Goal: Entertainment & Leisure: Consume media (video, audio)

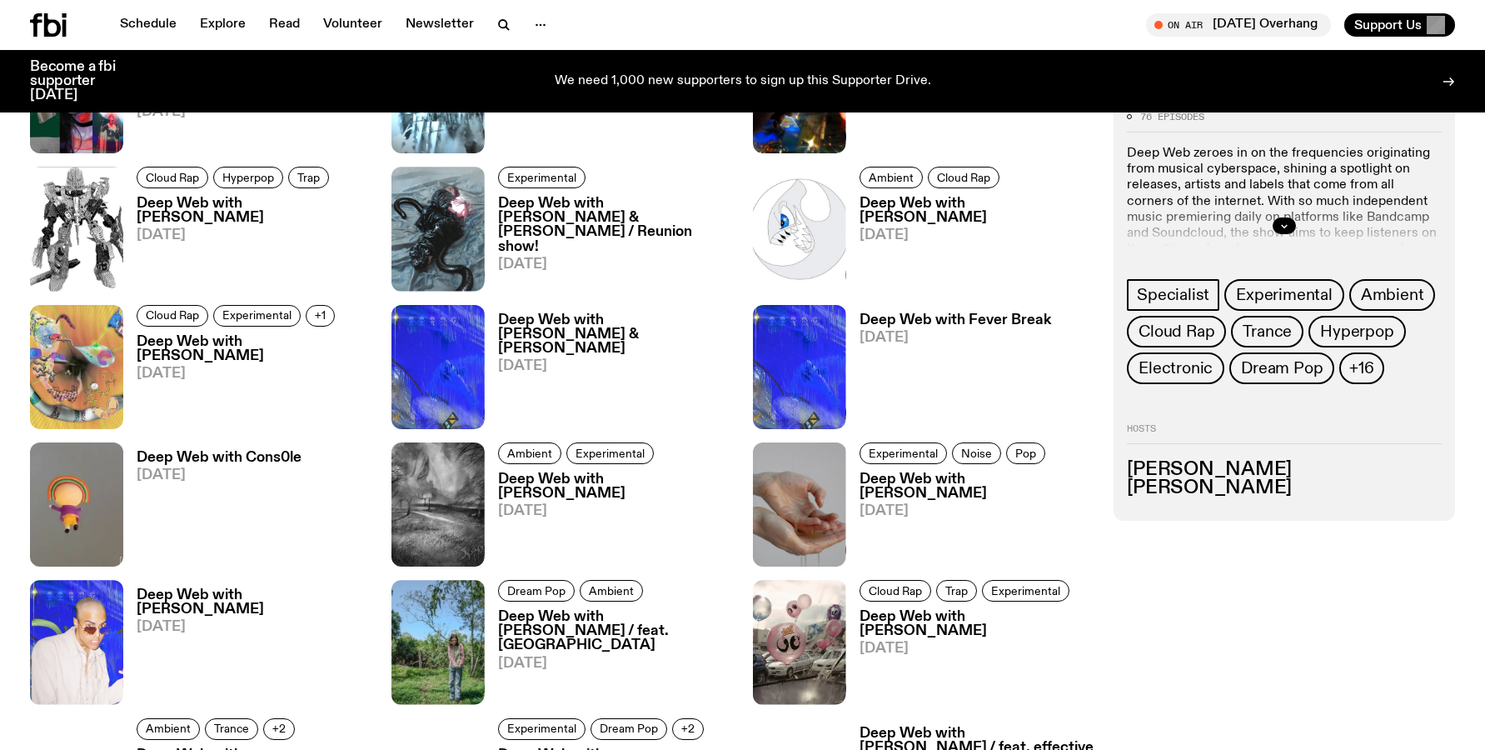
scroll to position [1232, 0]
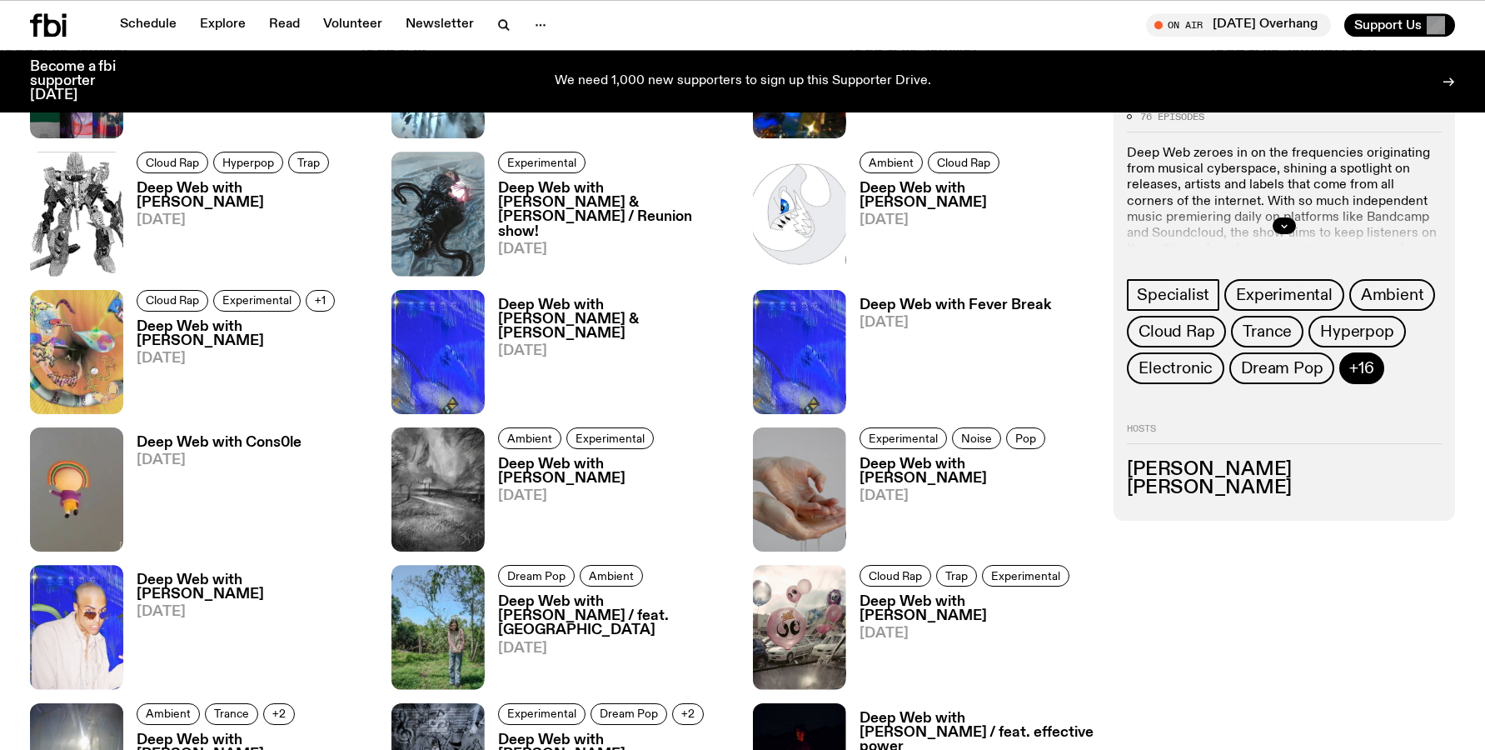
click at [1358, 376] on span "+16" at bounding box center [1361, 368] width 24 height 18
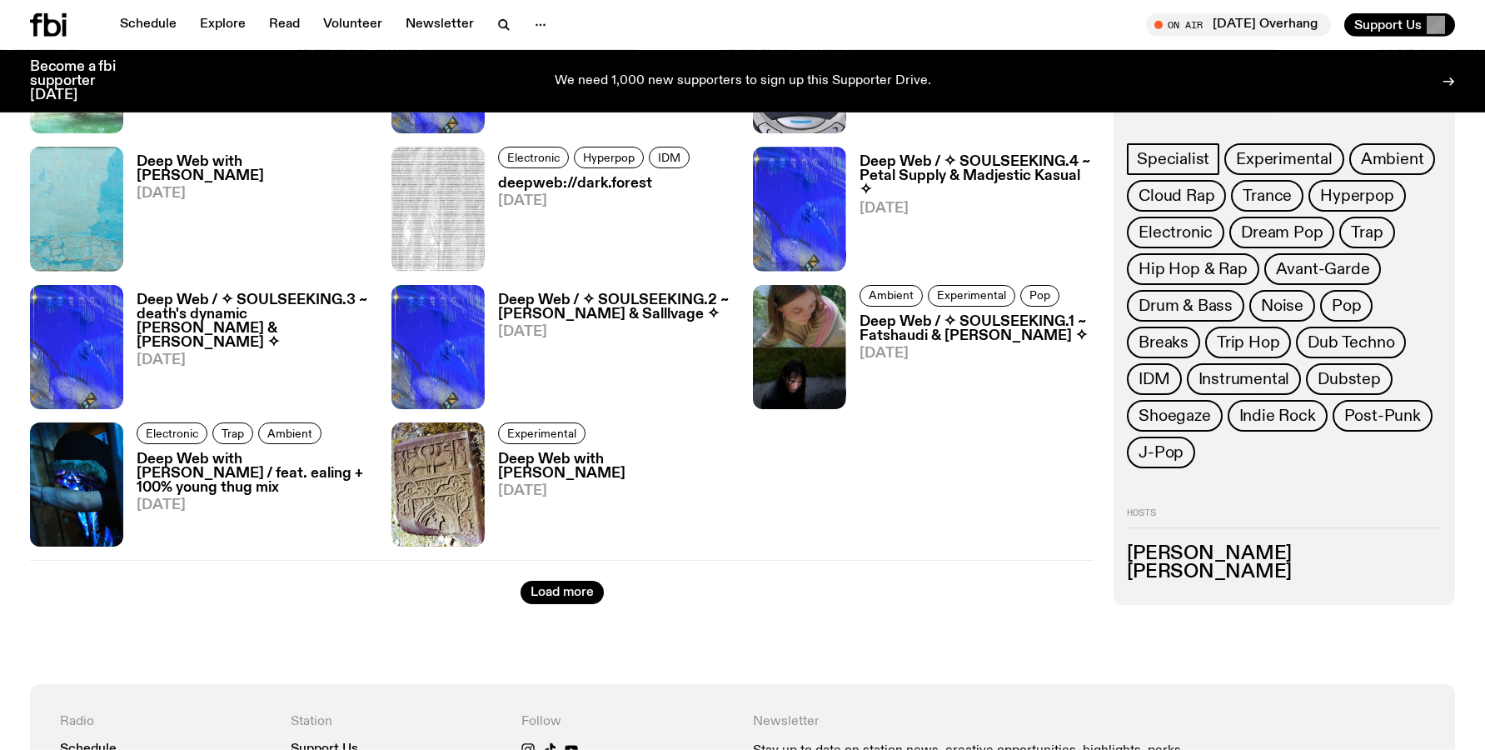
scroll to position [2166, 0]
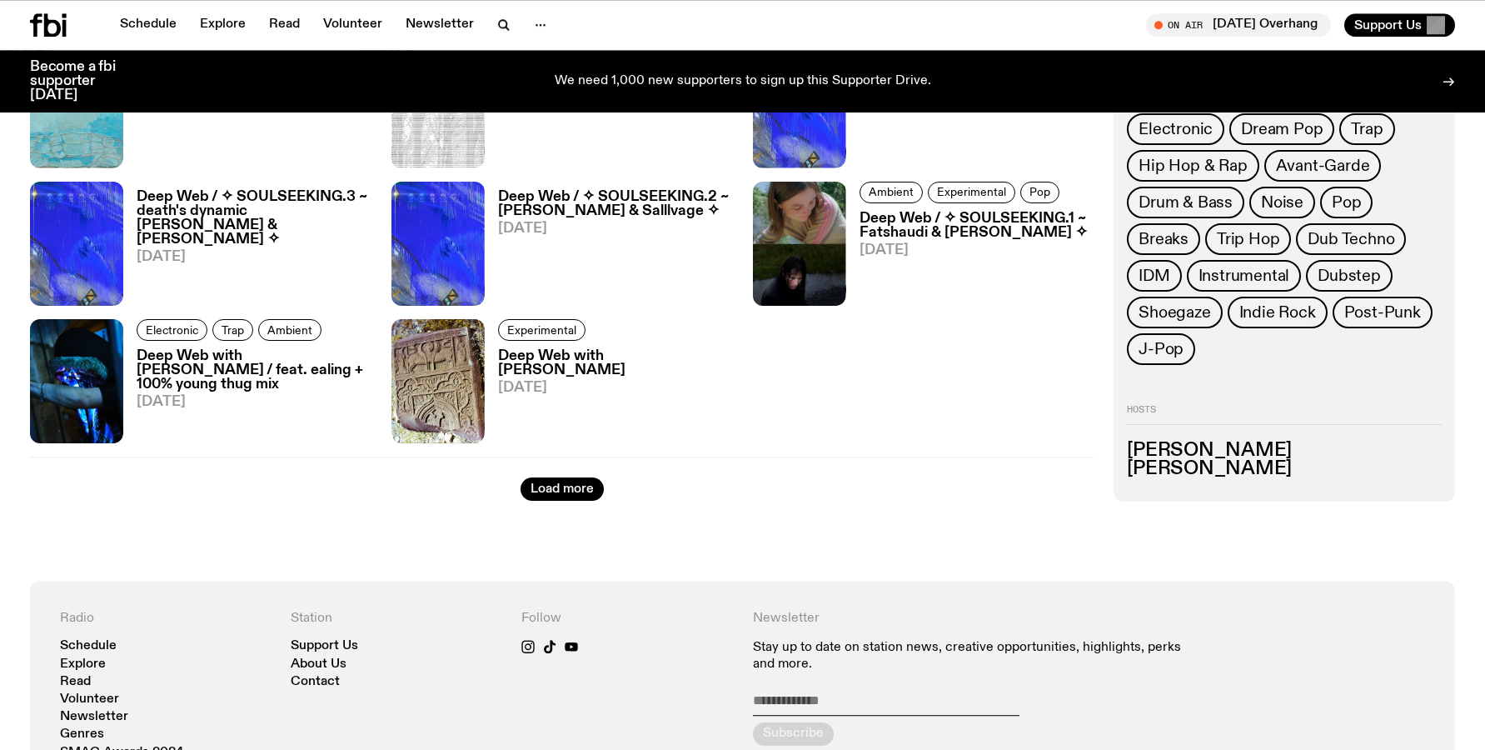
click at [555, 355] on h3 "Deep Web with [PERSON_NAME]" at bounding box center [615, 363] width 235 height 28
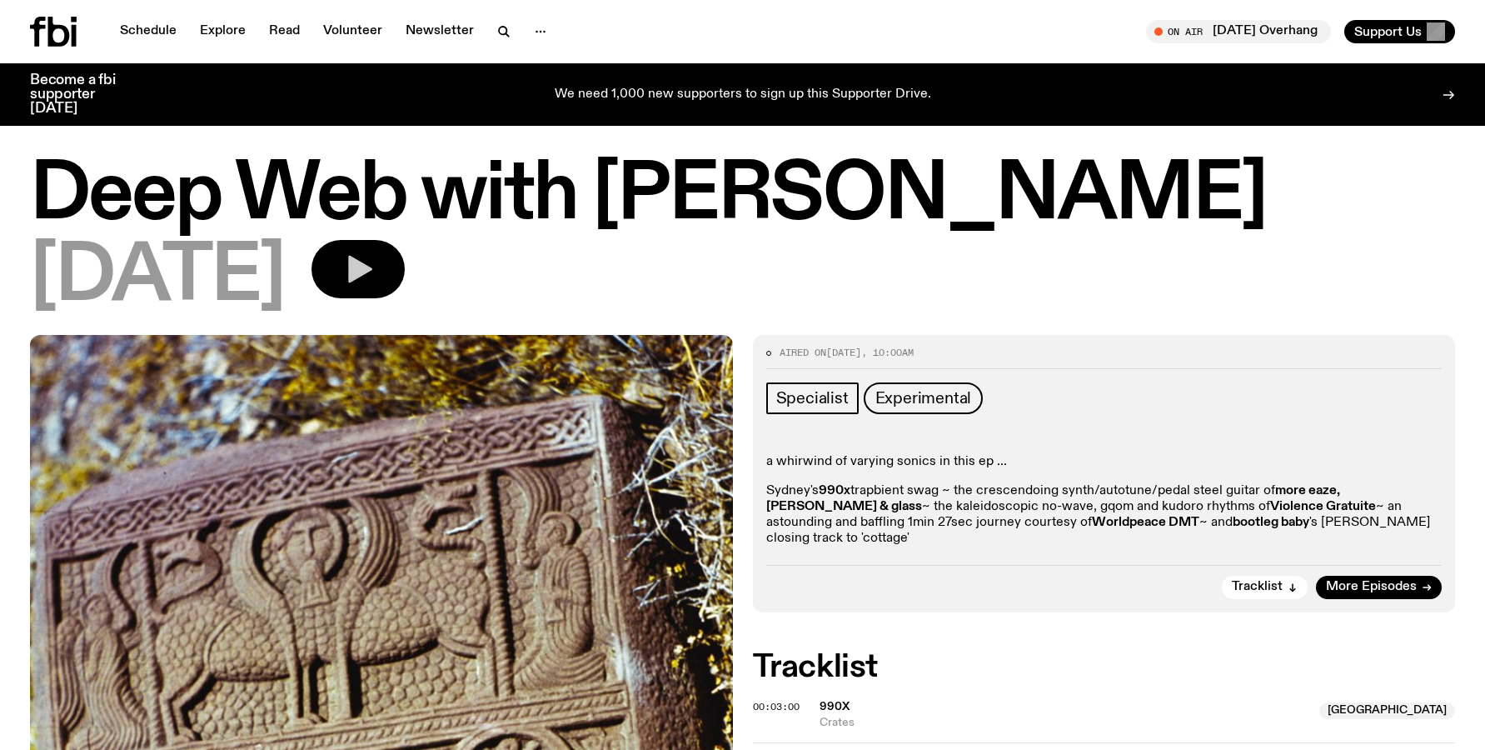
click at [367, 281] on icon "button" at bounding box center [357, 268] width 33 height 33
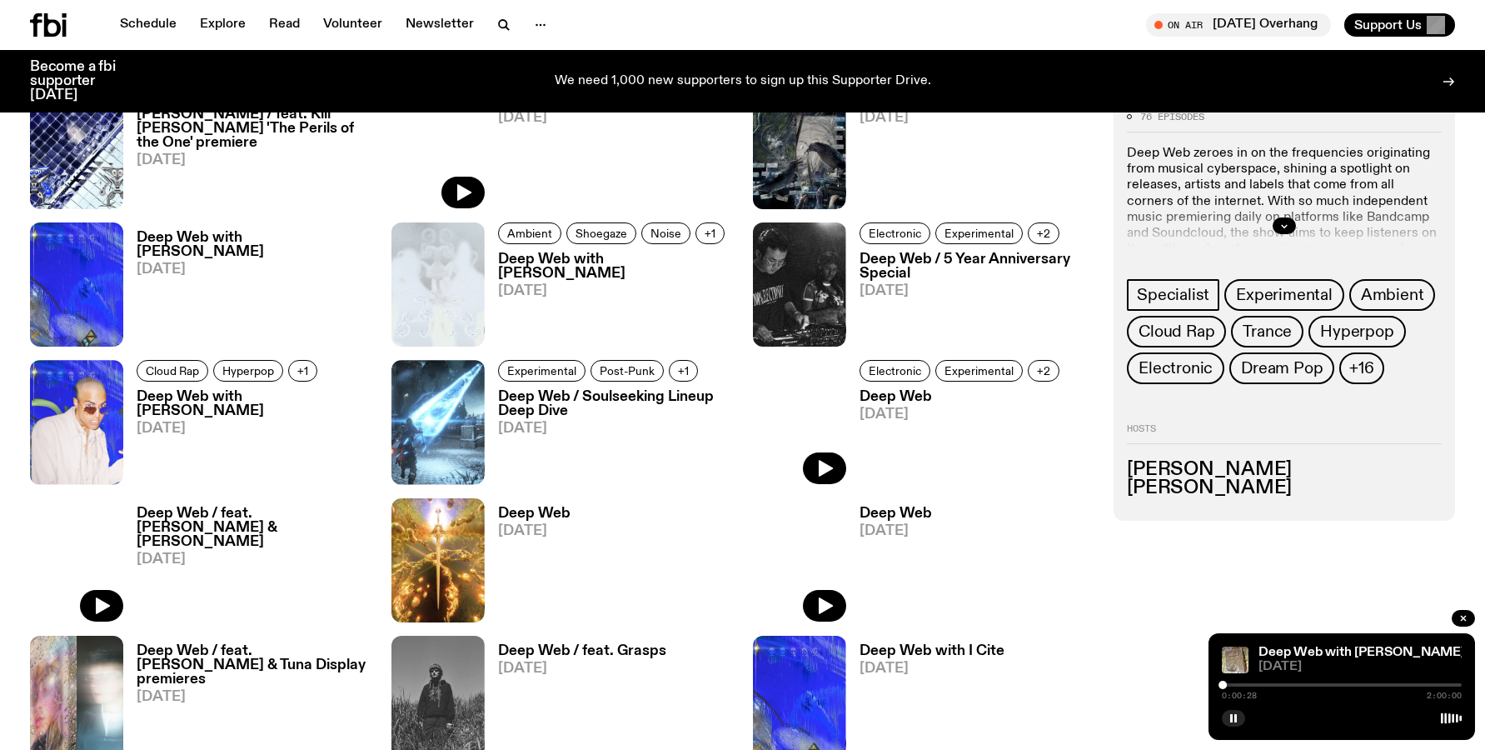
scroll to position [2336, 0]
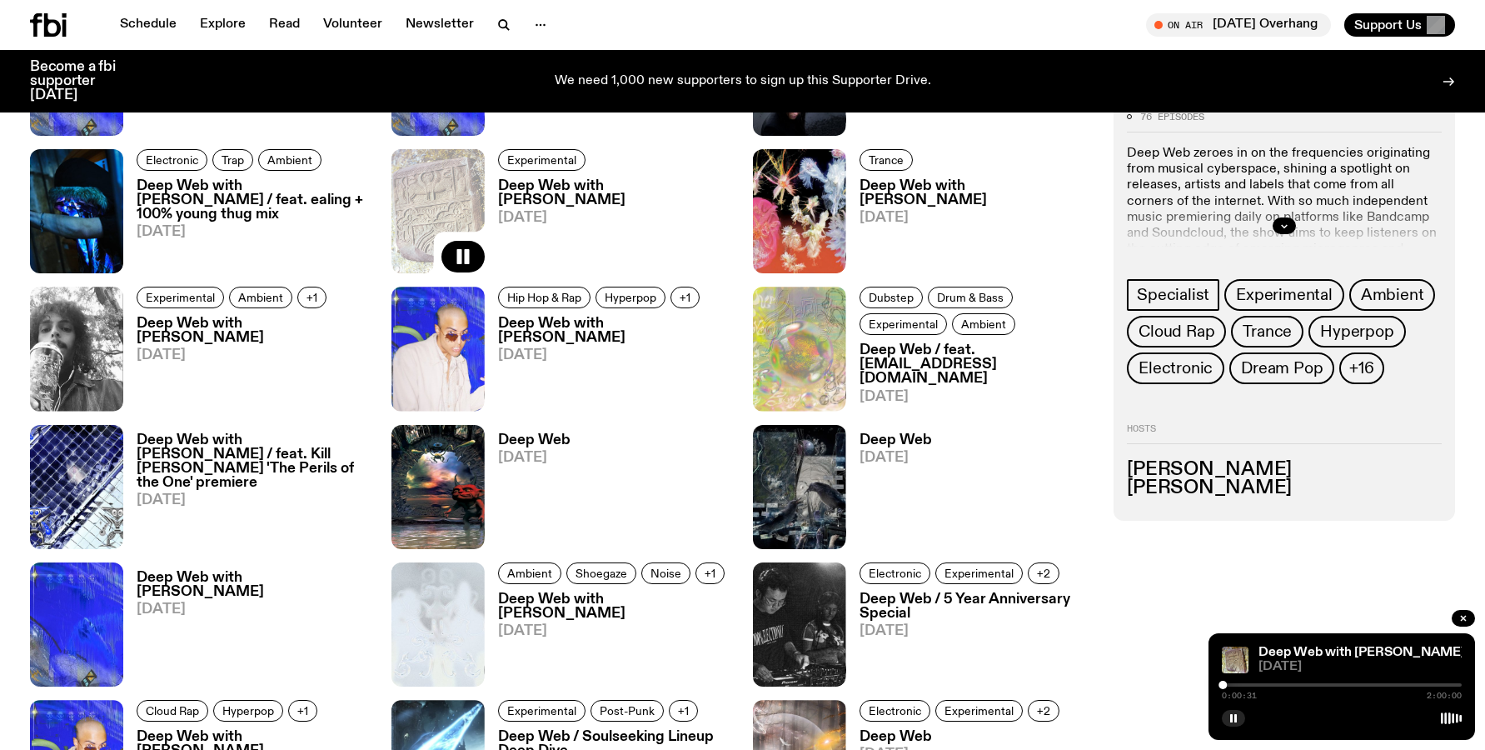
click at [962, 192] on h3 "Deep Web with [PERSON_NAME]" at bounding box center [976, 193] width 235 height 28
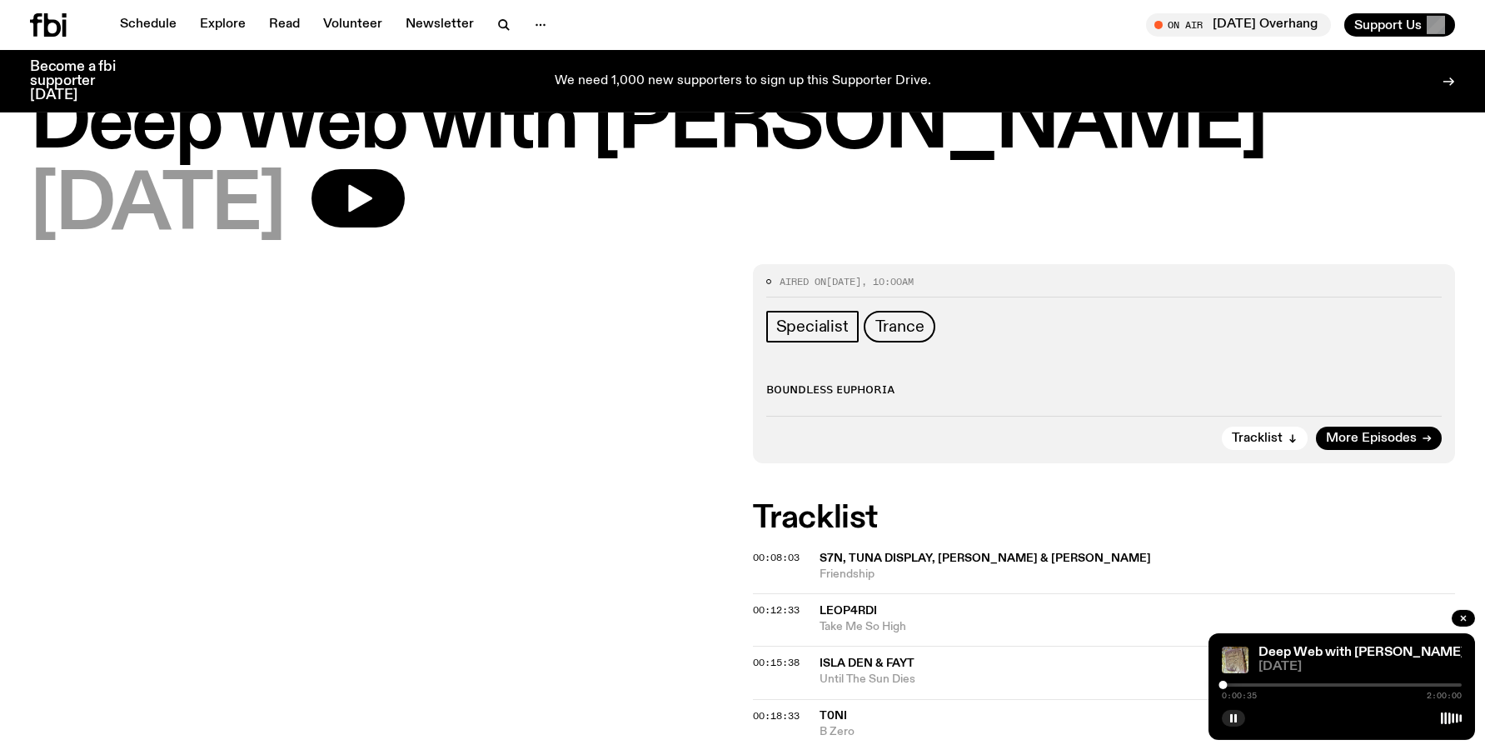
scroll to position [85, 0]
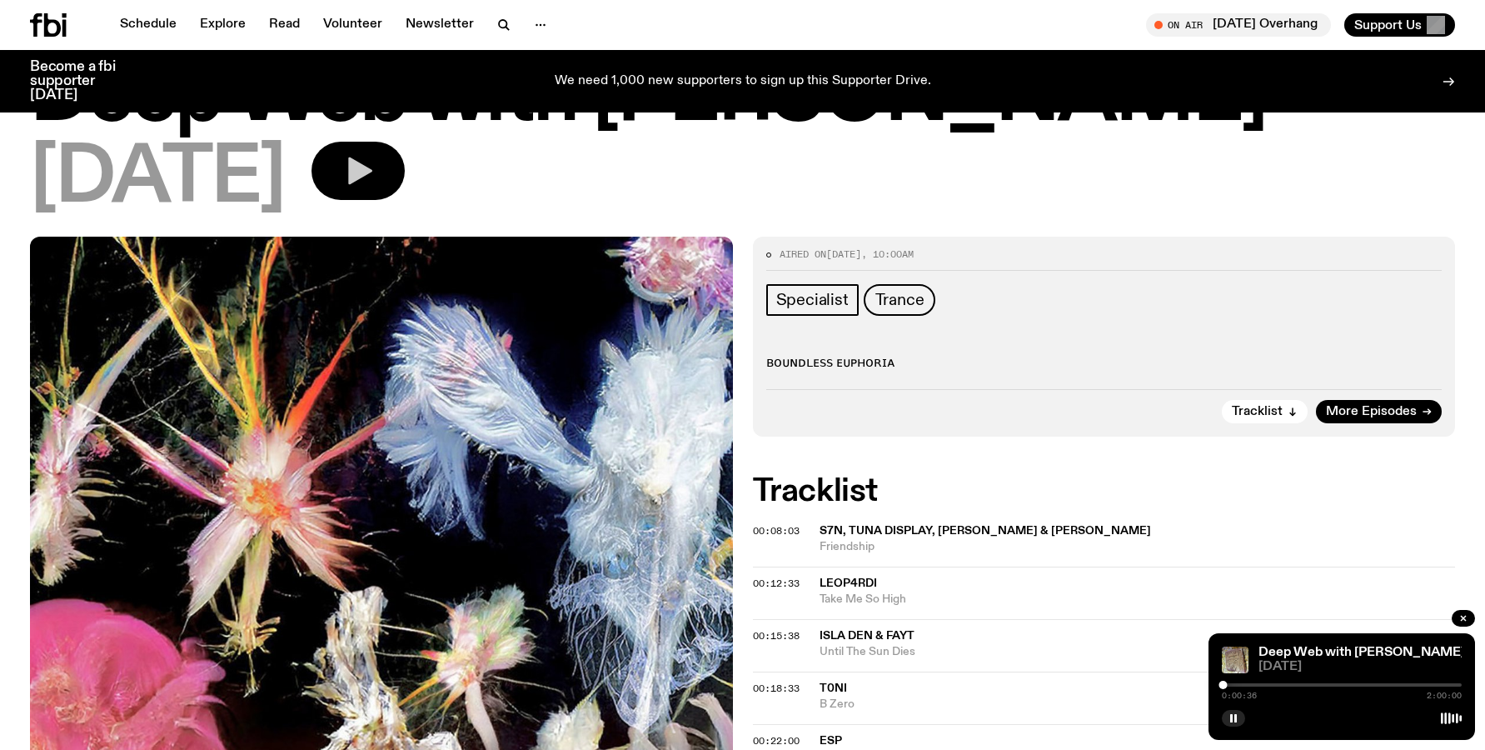
click at [372, 173] on icon "button" at bounding box center [360, 170] width 24 height 27
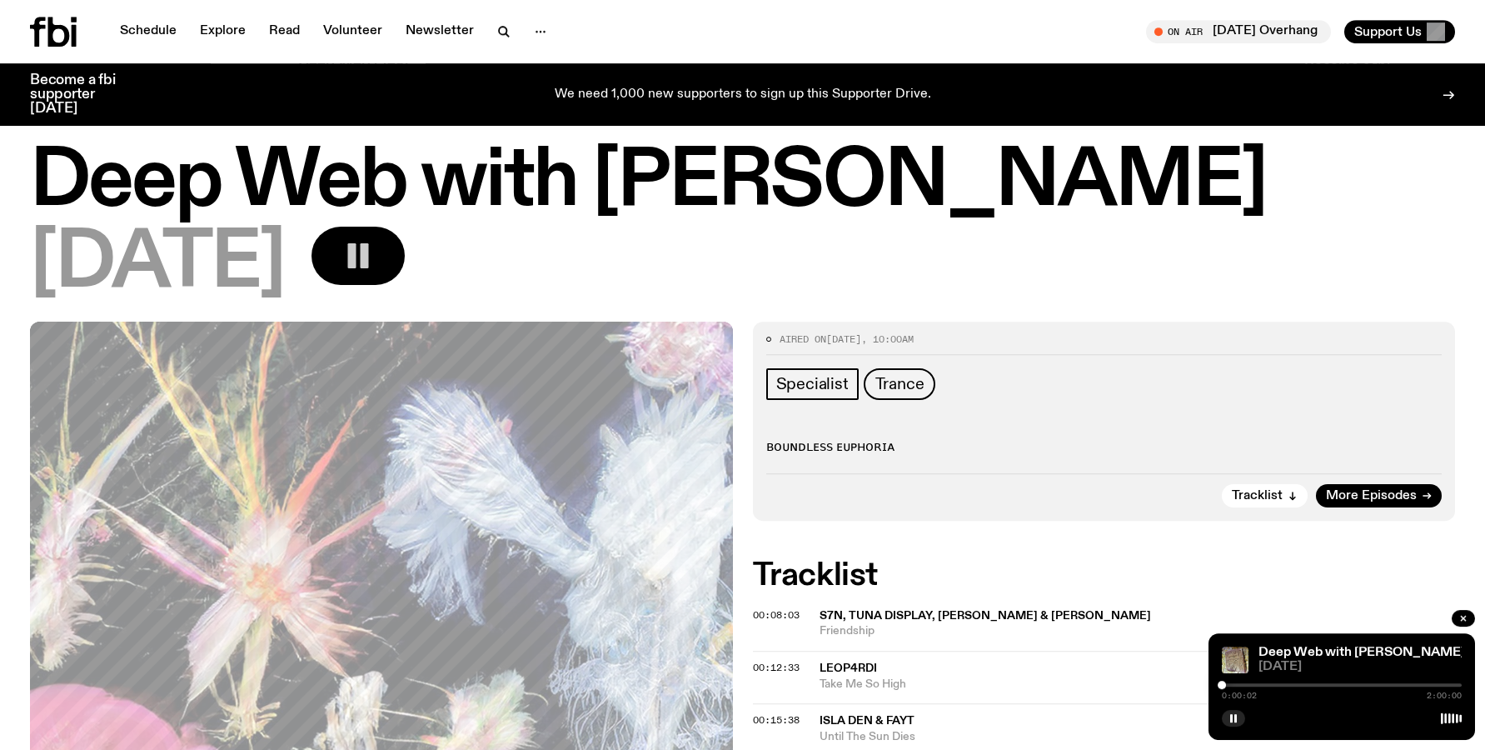
scroll to position [0, 0]
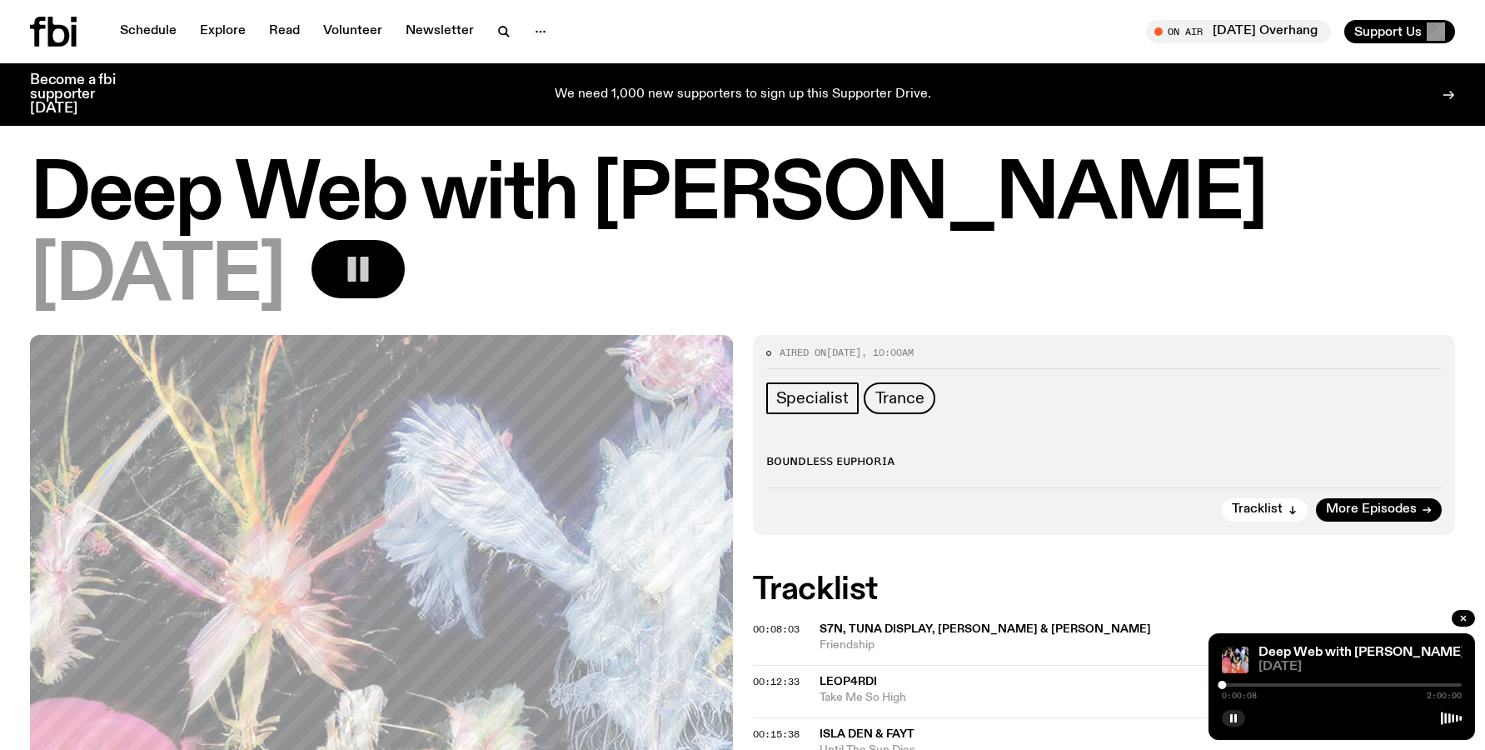
click at [390, 277] on button "button" at bounding box center [357, 269] width 93 height 58
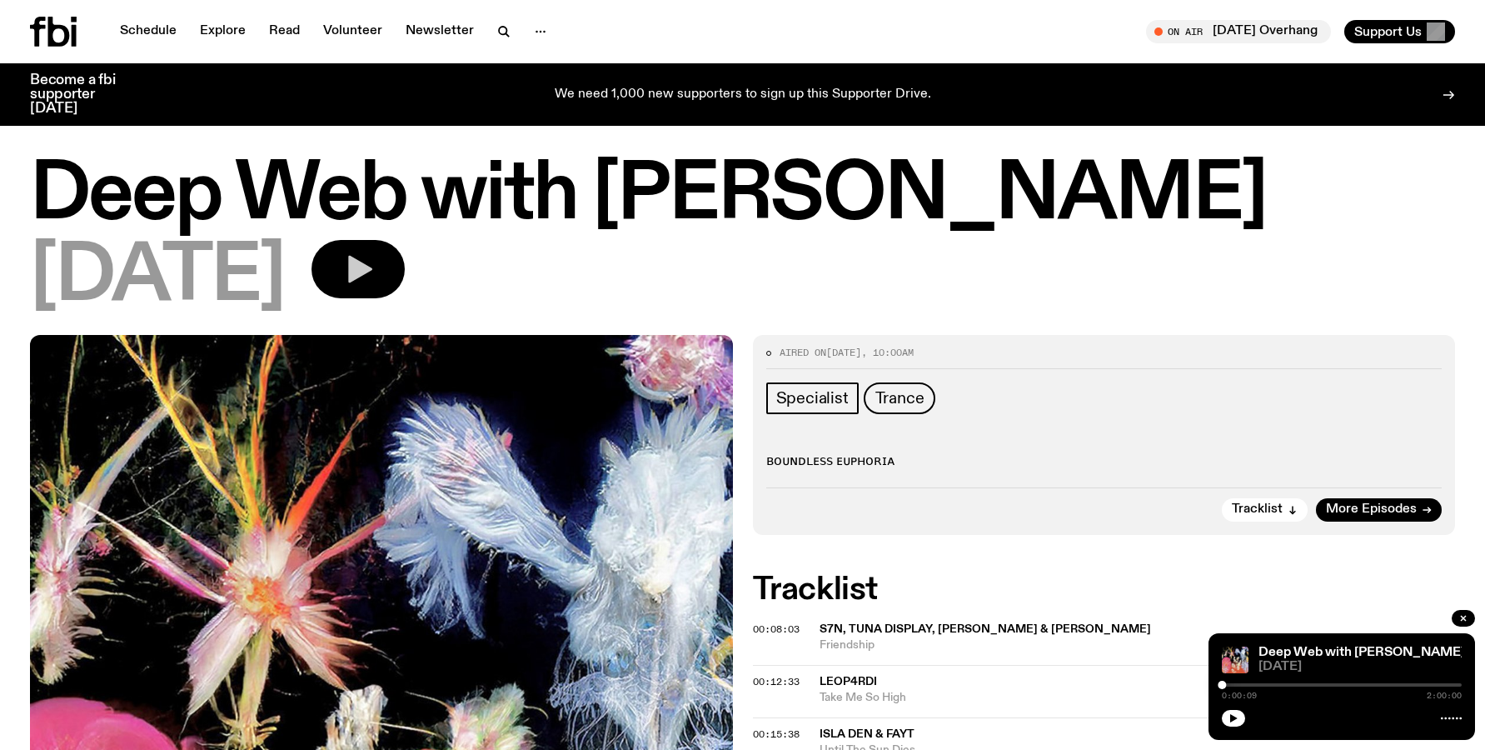
click at [390, 277] on button "button" at bounding box center [357, 269] width 93 height 58
